Goal: Information Seeking & Learning: Learn about a topic

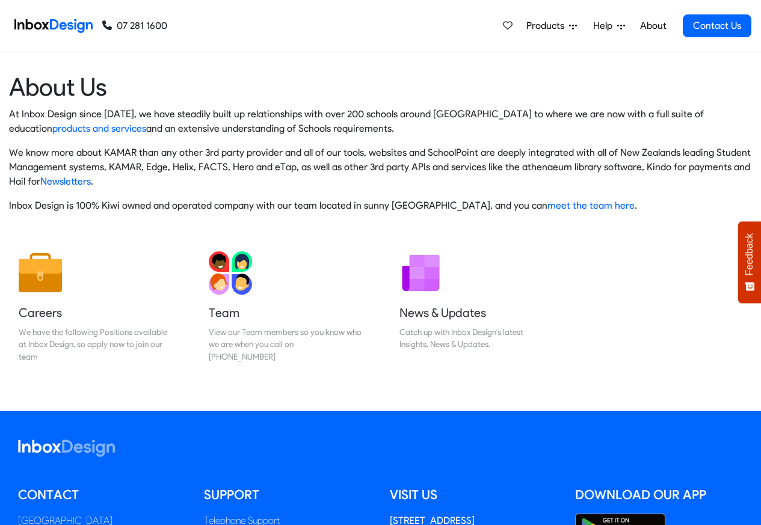
click at [61, 24] on img at bounding box center [53, 26] width 78 height 24
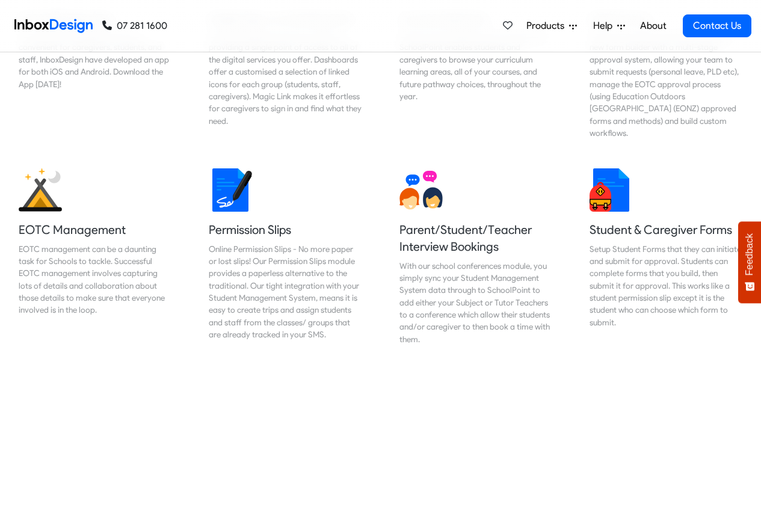
scroll to position [722, 0]
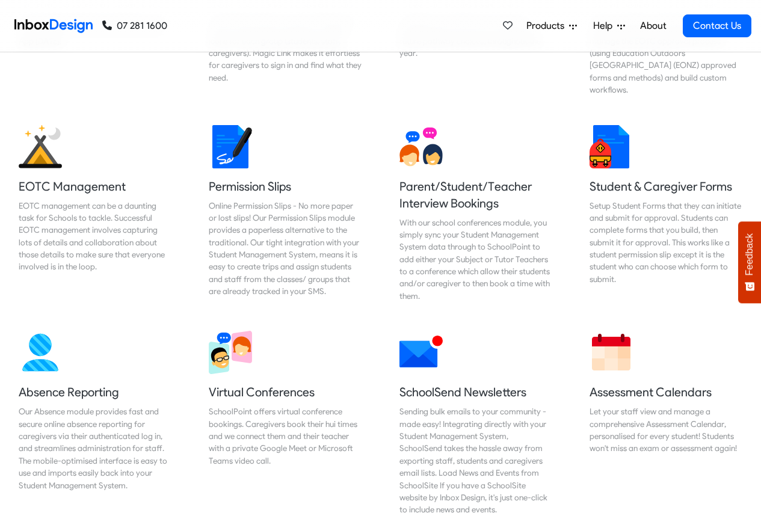
click at [542, 26] on span "Products" at bounding box center [547, 26] width 43 height 14
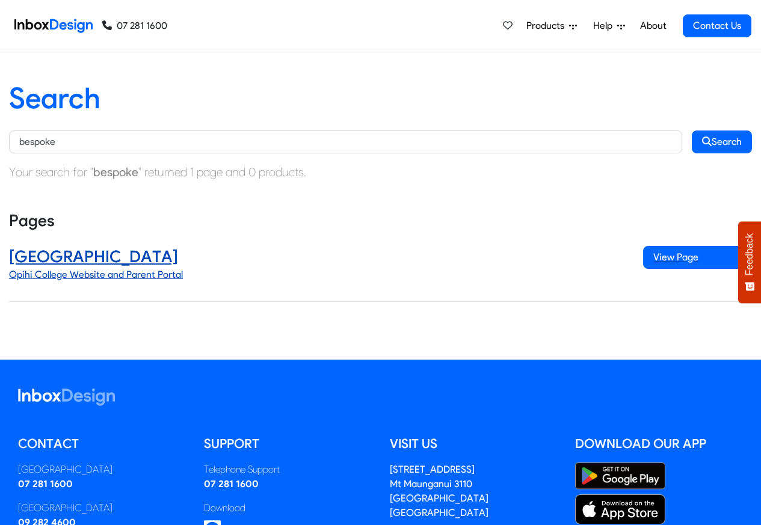
click at [61, 257] on h4 "Opihi College" at bounding box center [317, 257] width 616 height 22
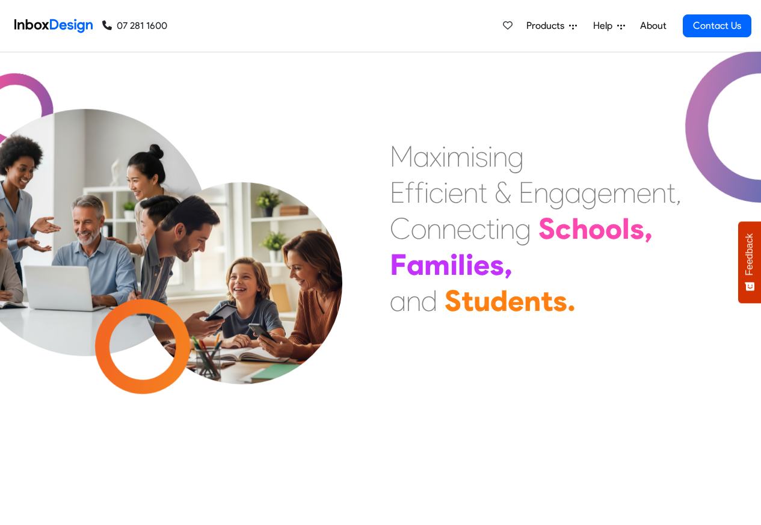
scroll to position [361, 0]
